Goal: Task Accomplishment & Management: Manage account settings

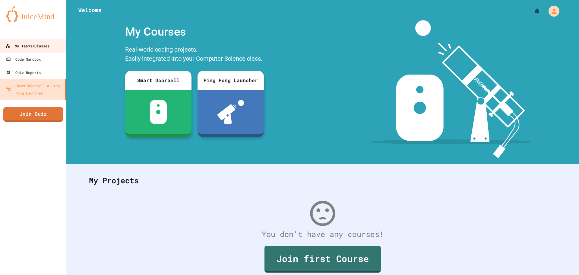
click at [46, 44] on div "My Teams/Classes" at bounding box center [27, 46] width 44 height 8
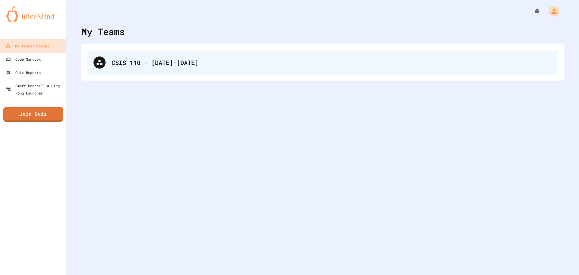
click at [162, 63] on div "CSIS 110 - [DATE]-[DATE]" at bounding box center [332, 62] width 441 height 9
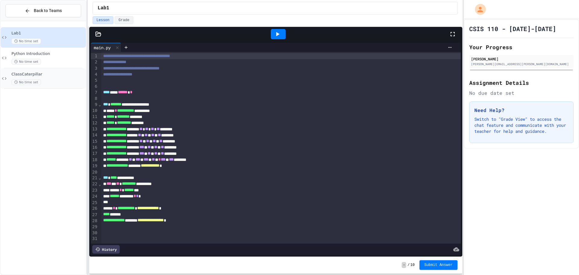
click at [56, 75] on span "ClassCaterpillar" at bounding box center [47, 74] width 73 height 5
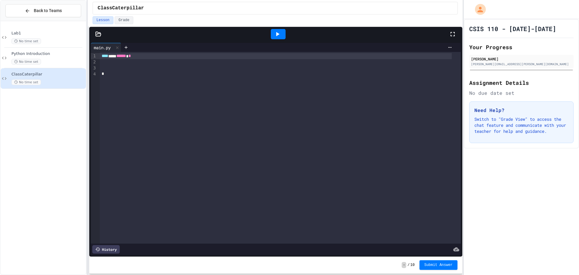
click at [453, 32] on icon at bounding box center [452, 33] width 7 height 7
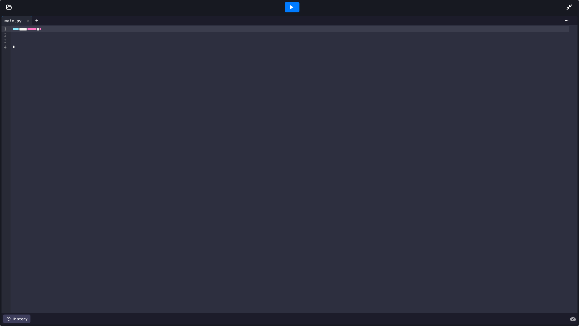
click at [76, 43] on div at bounding box center [294, 41] width 567 height 6
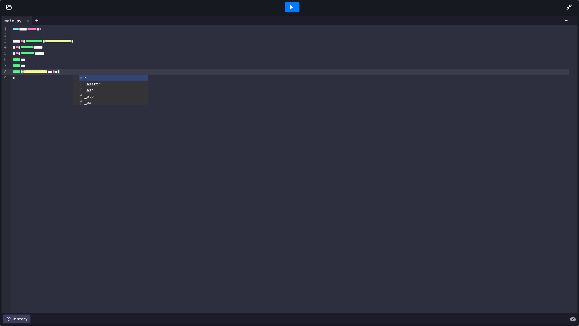
click at [299, 7] on div at bounding box center [292, 7] width 15 height 10
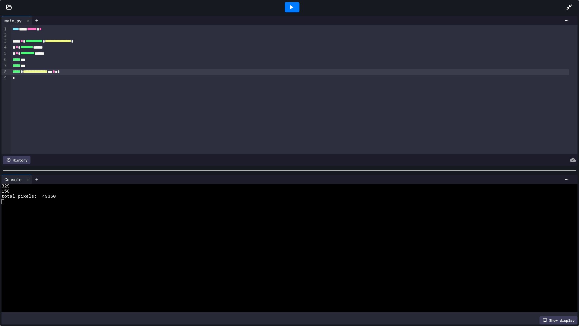
click at [568, 4] on icon at bounding box center [569, 7] width 7 height 7
